Goal: Navigation & Orientation: Find specific page/section

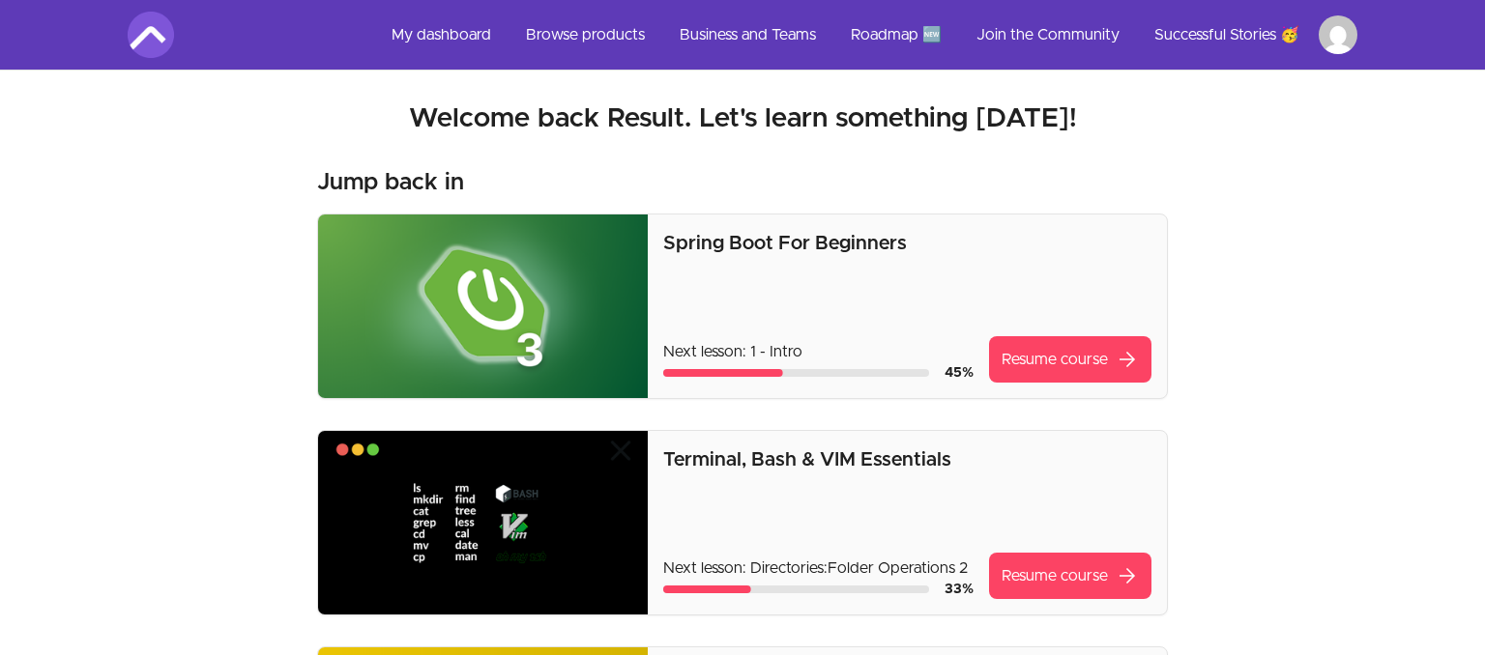
scroll to position [1021, 0]
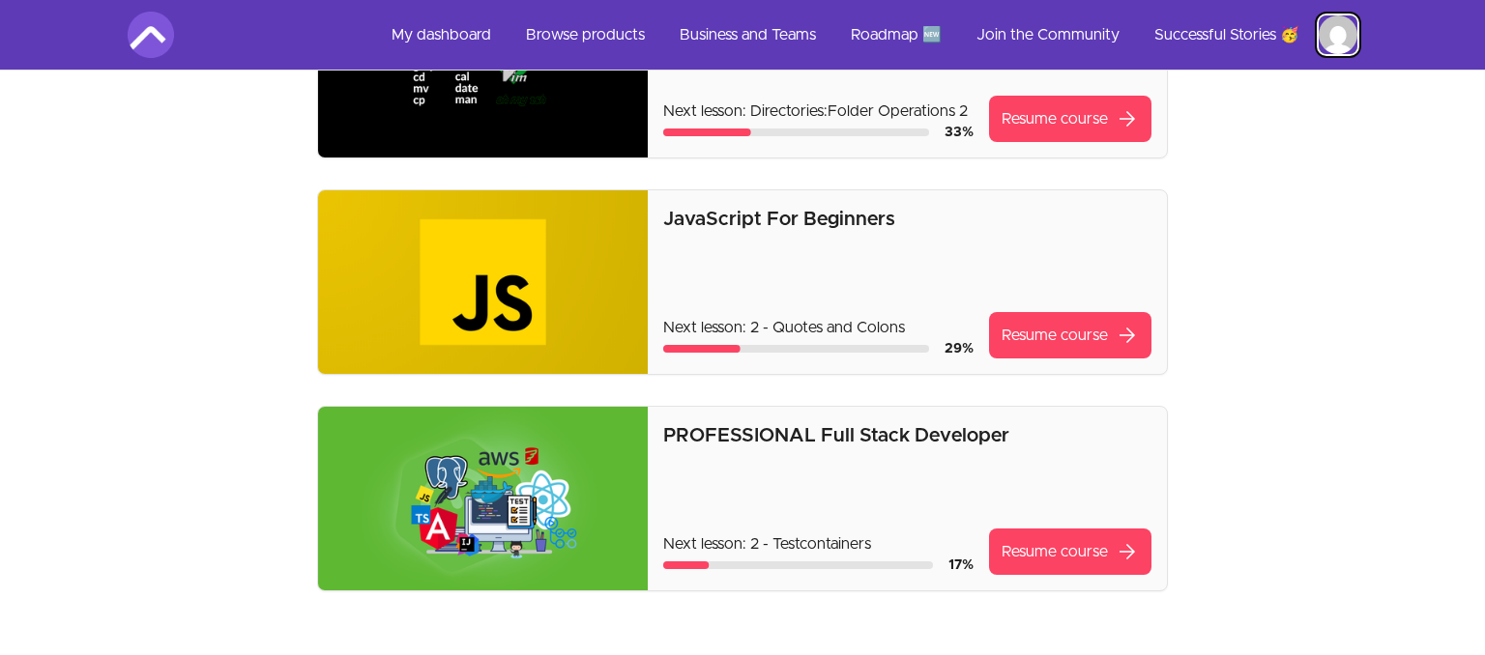
scroll to position [510, 0]
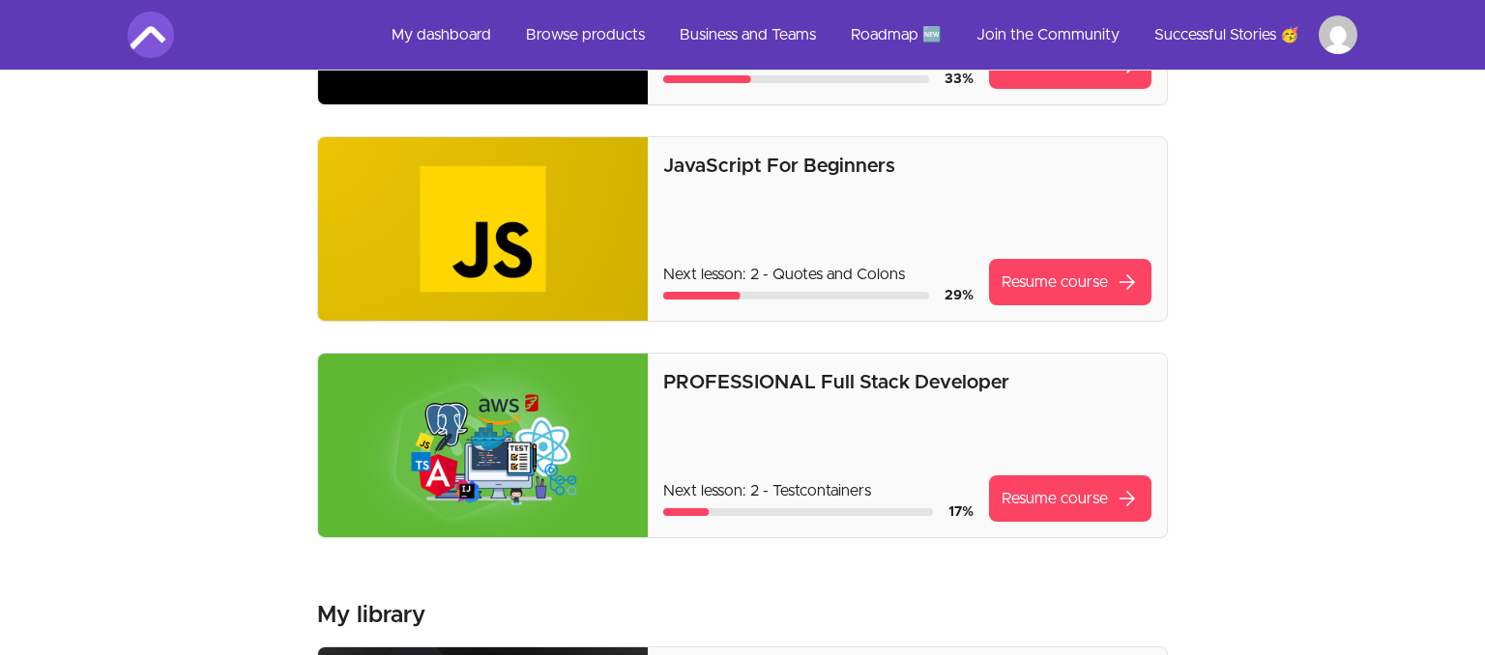
click at [534, 242] on img at bounding box center [483, 229] width 330 height 184
click at [724, 164] on p "JavaScript For Beginners" at bounding box center [907, 166] width 488 height 27
click at [532, 238] on img at bounding box center [483, 229] width 330 height 184
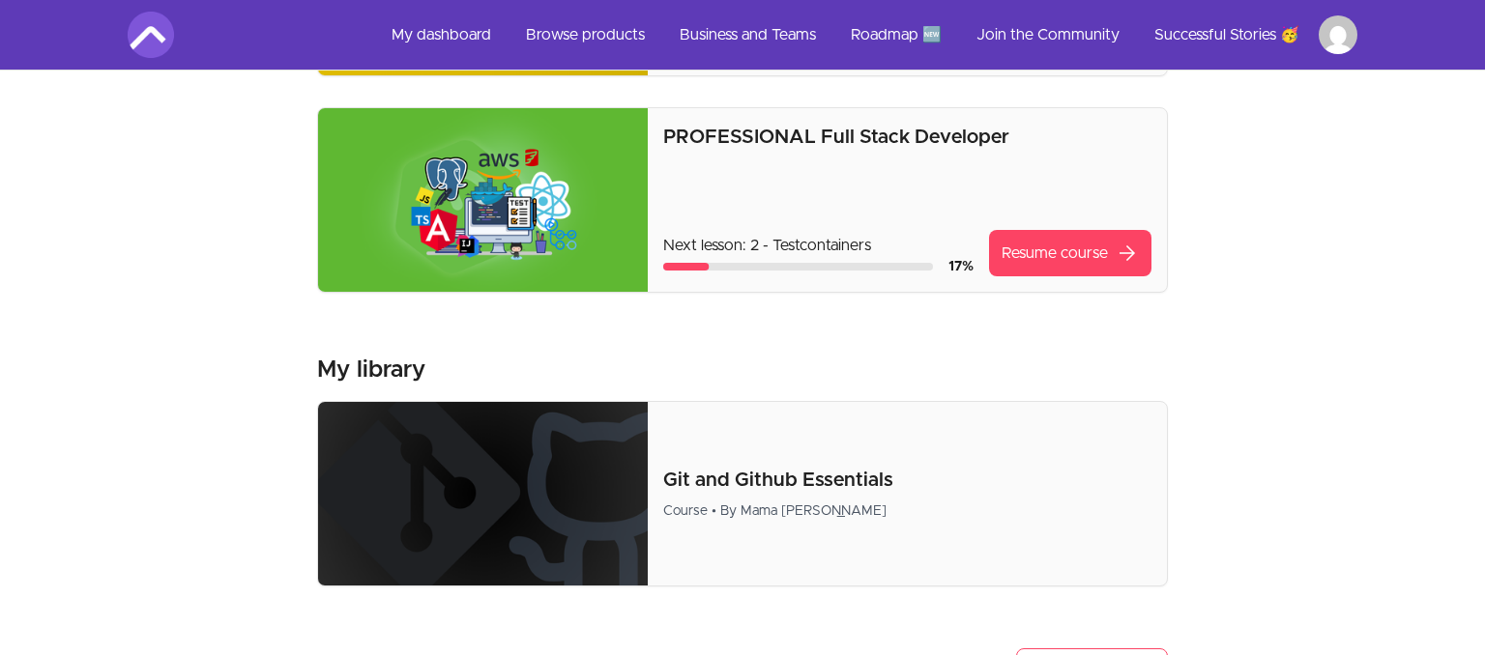
scroll to position [1021, 0]
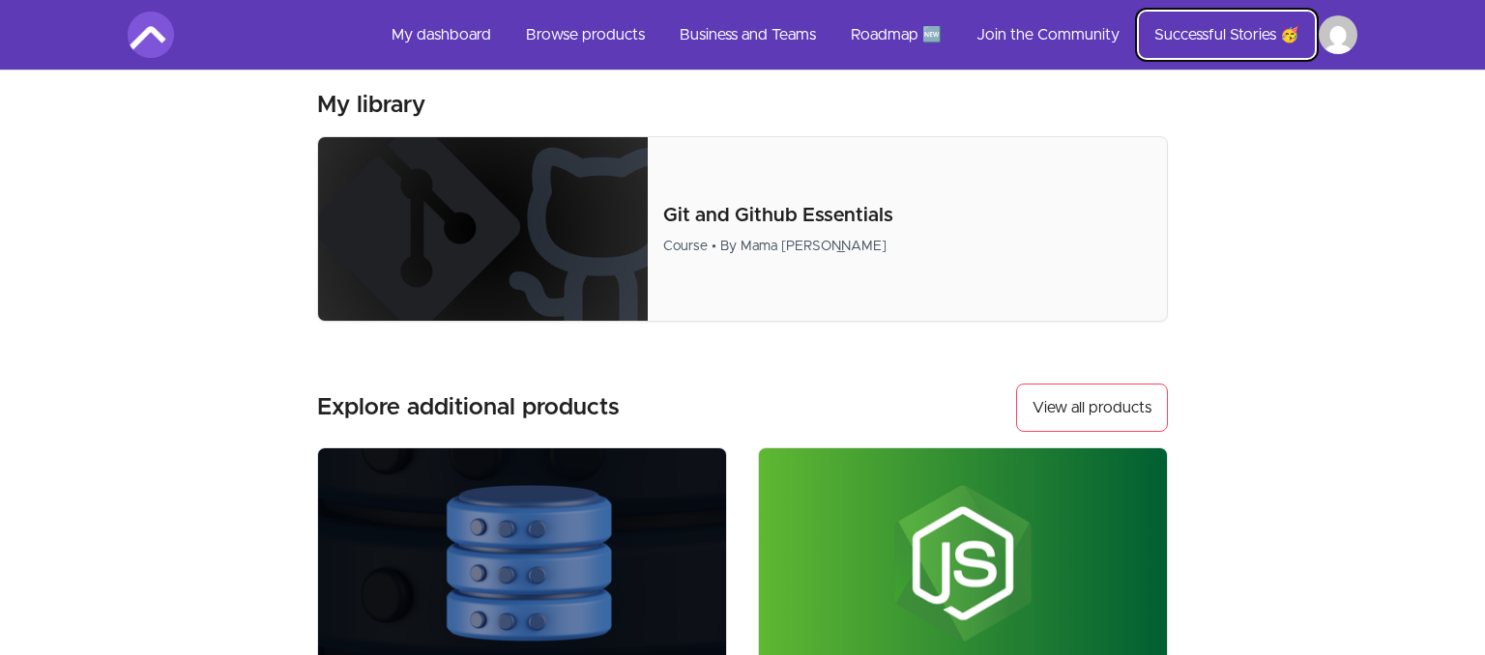
click at [1200, 30] on link "Successful Stories 🥳" at bounding box center [1227, 35] width 176 height 46
